Goal: Task Accomplishment & Management: Manage account settings

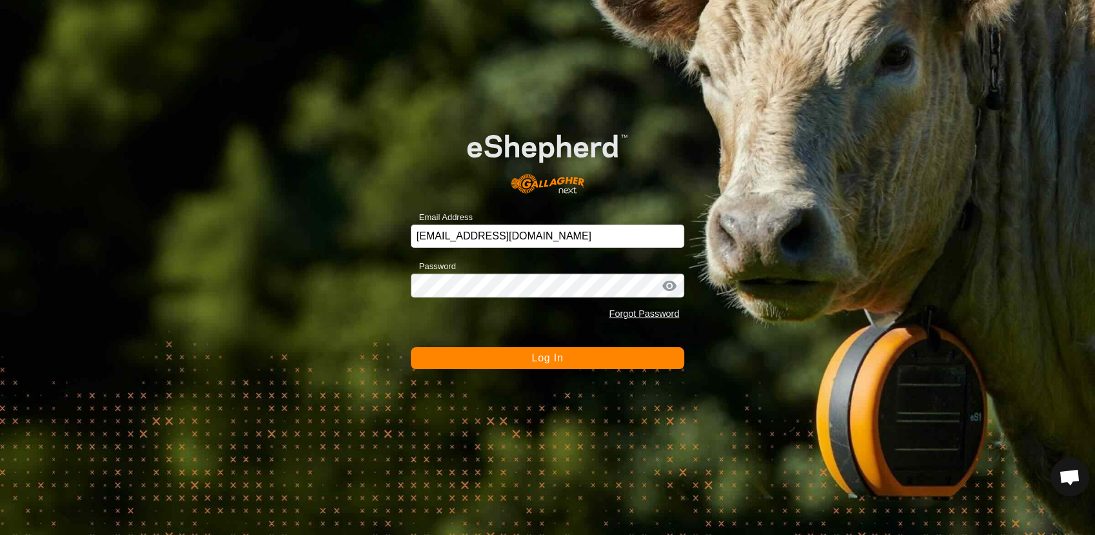
click at [491, 359] on button "Log In" at bounding box center [548, 358] width 274 height 22
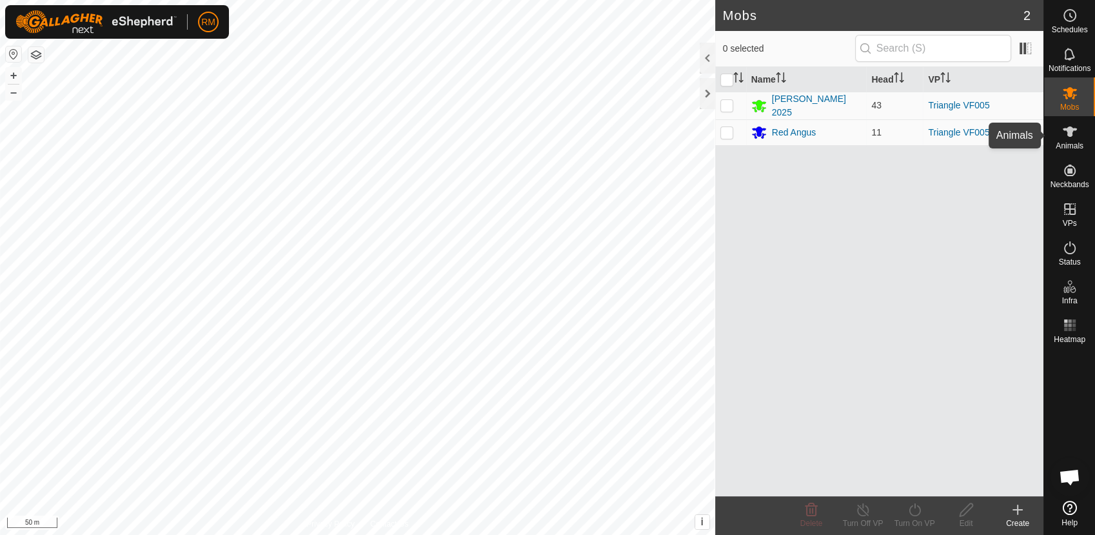
click at [1070, 137] on icon at bounding box center [1069, 131] width 15 height 15
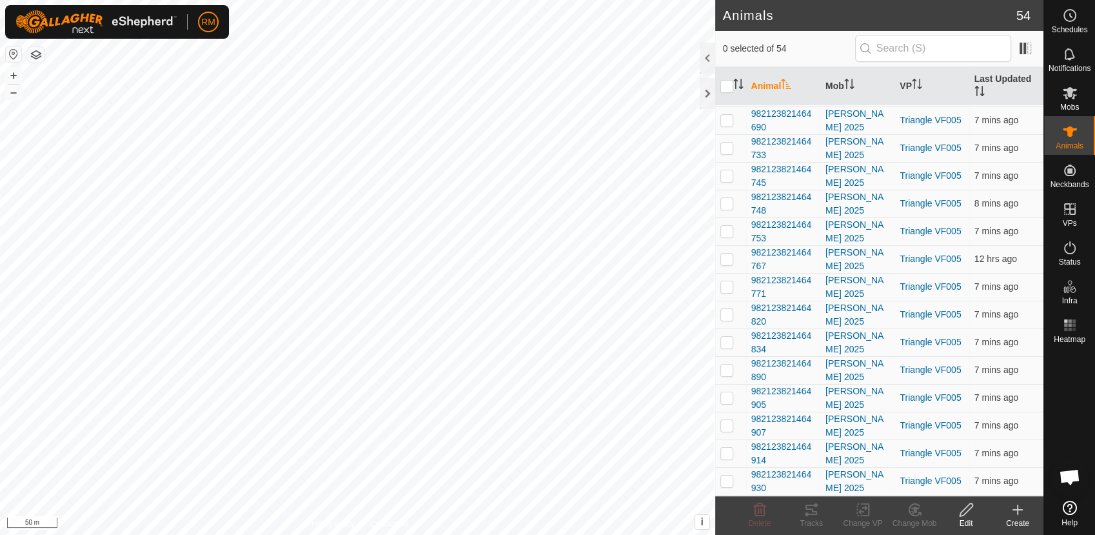
scroll to position [402, 0]
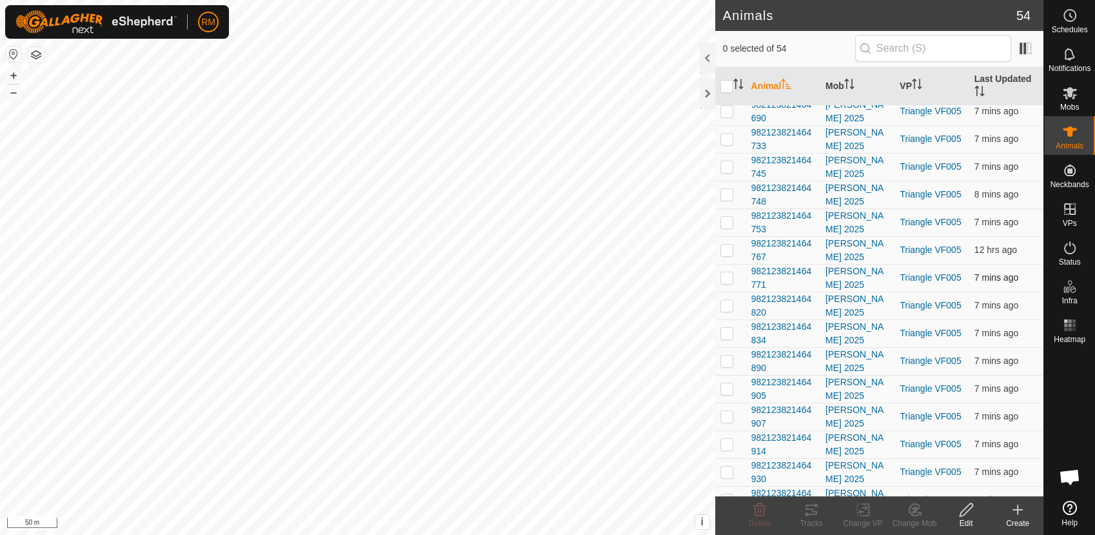
click at [725, 279] on p-checkbox at bounding box center [726, 277] width 13 height 10
checkbox input "false"
click at [724, 246] on p-checkbox at bounding box center [726, 249] width 13 height 10
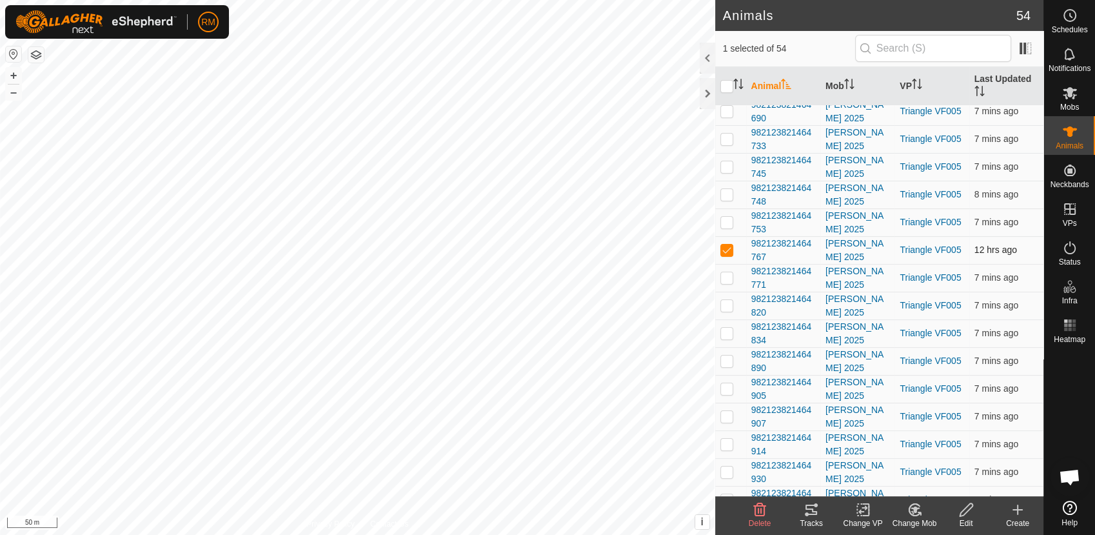
checkbox input "false"
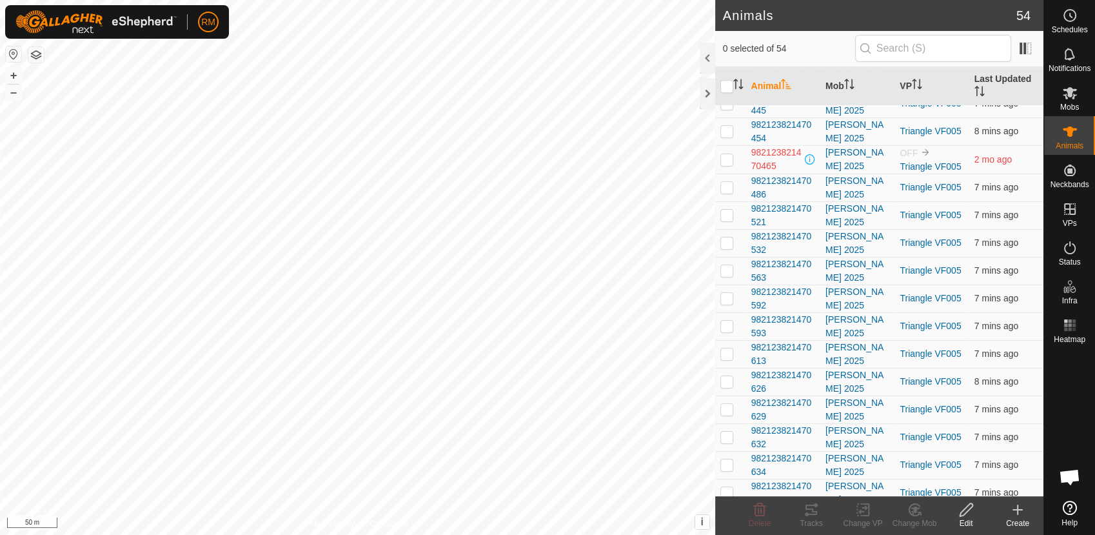
scroll to position [1082, 0]
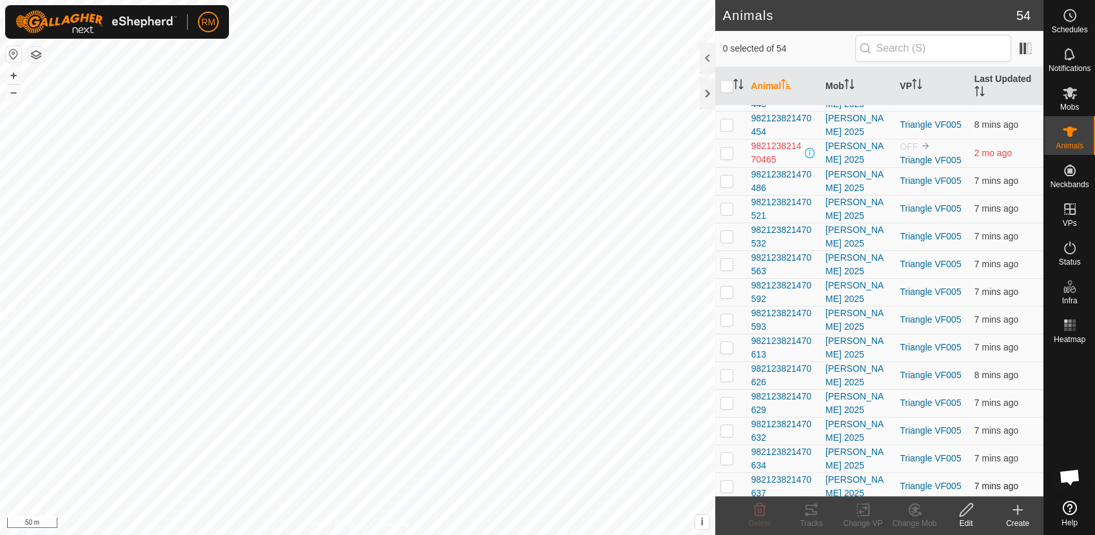
click at [1029, 486] on td "7 mins ago" at bounding box center [1006, 486] width 74 height 28
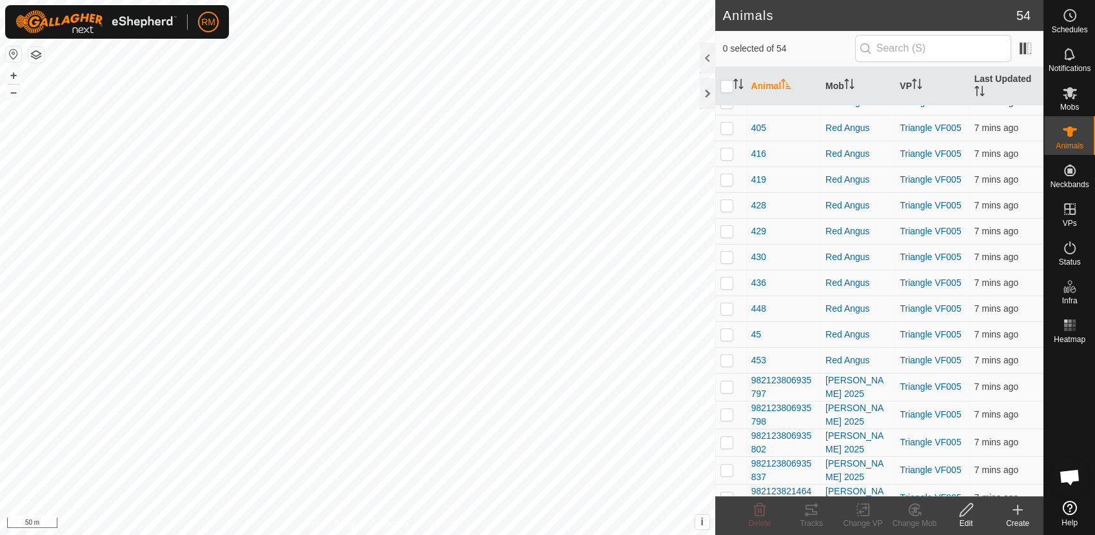
scroll to position [10, 0]
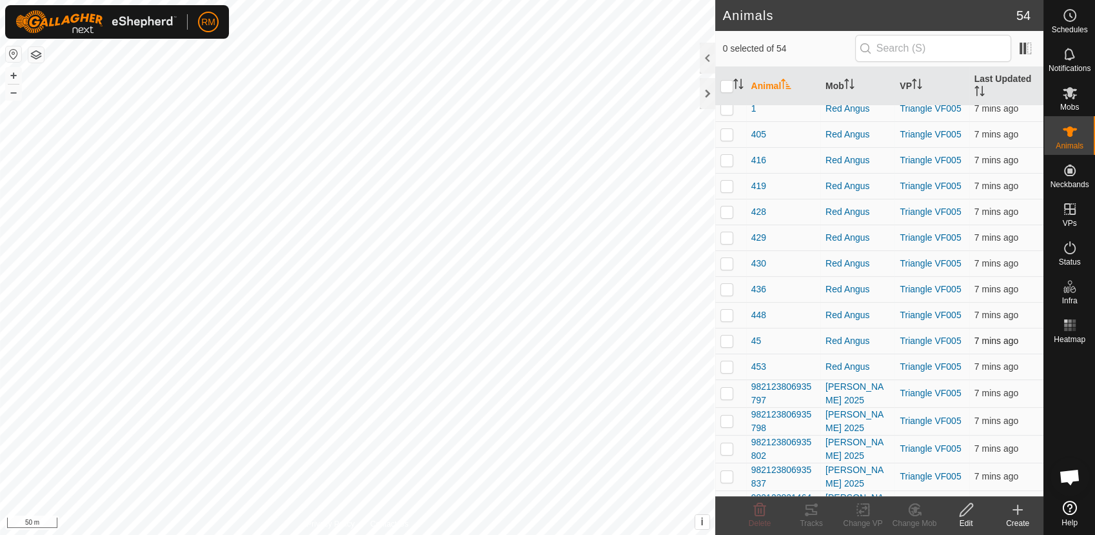
click at [727, 340] on p-checkbox at bounding box center [726, 340] width 13 height 10
checkbox input "false"
